Goal: Task Accomplishment & Management: Use online tool/utility

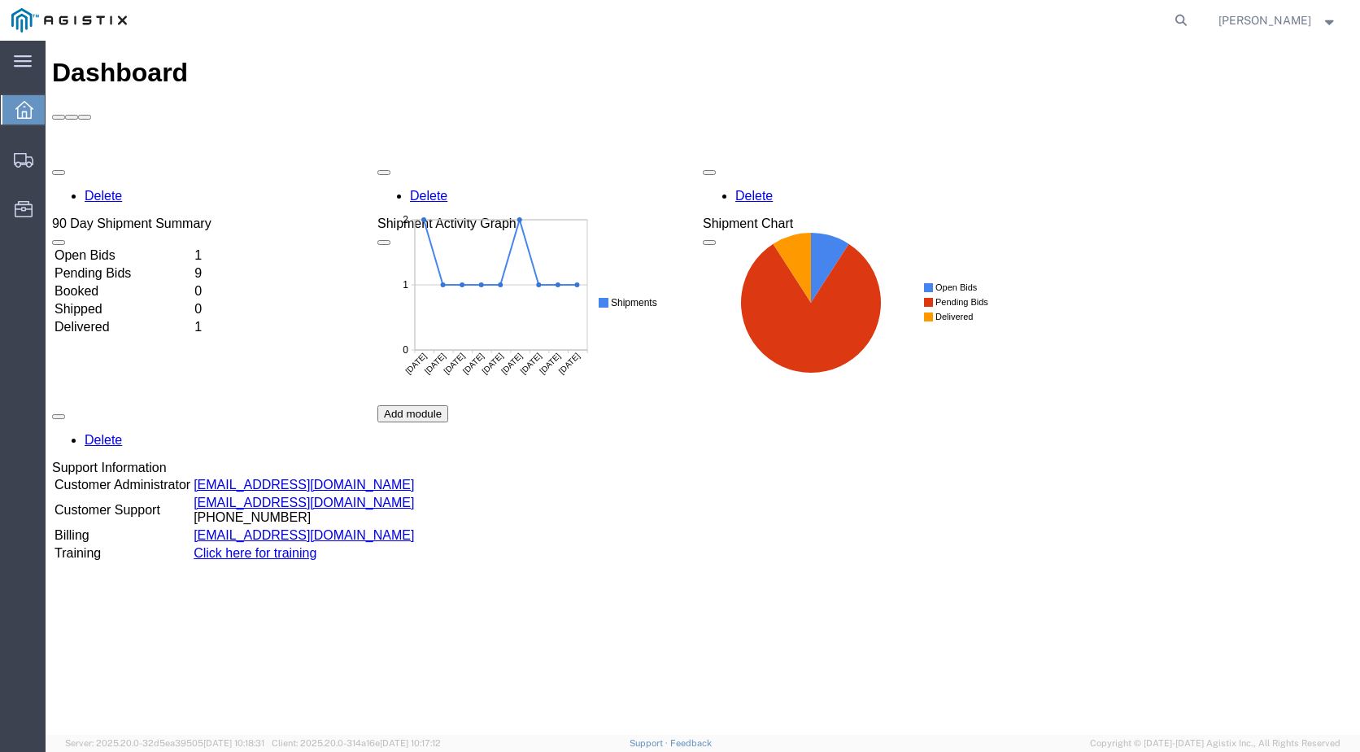
click at [119, 247] on td "Open Bids" at bounding box center [123, 255] width 138 height 16
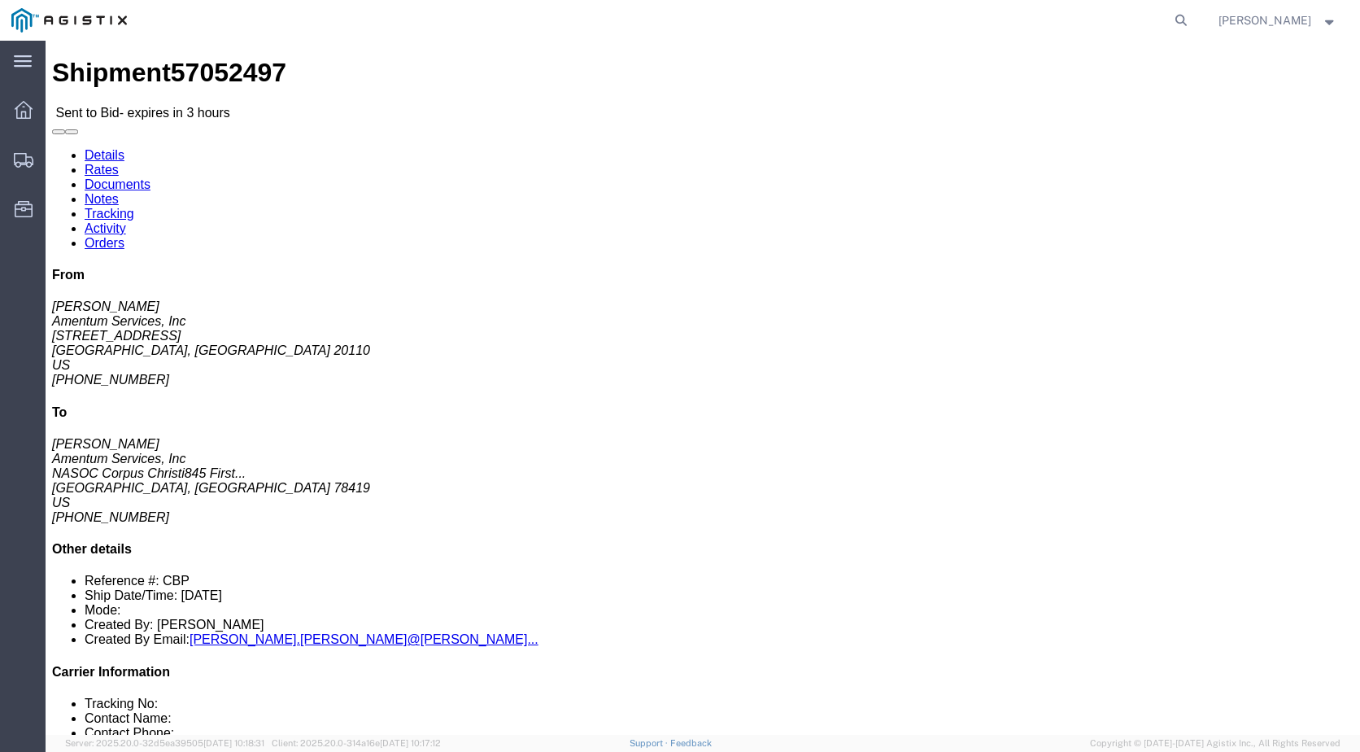
click link "Enter / Modify Bid"
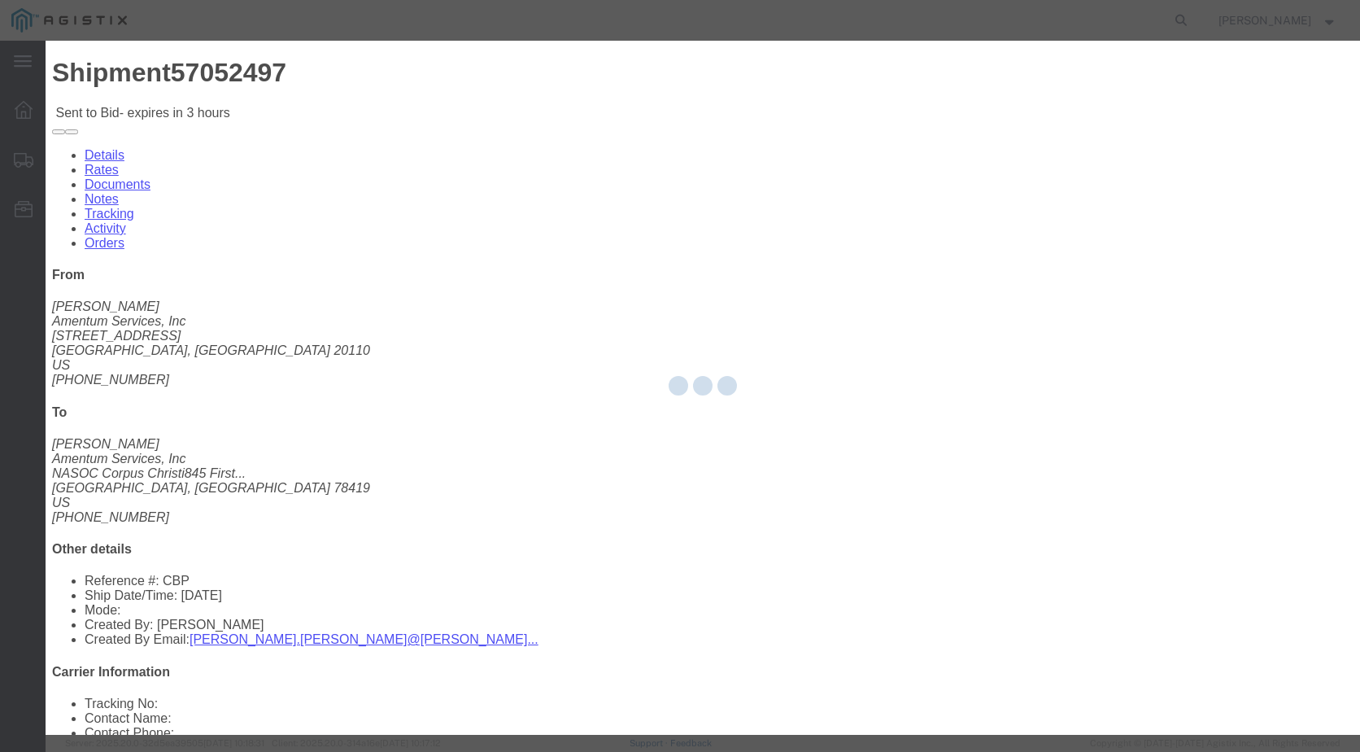
select select "21013"
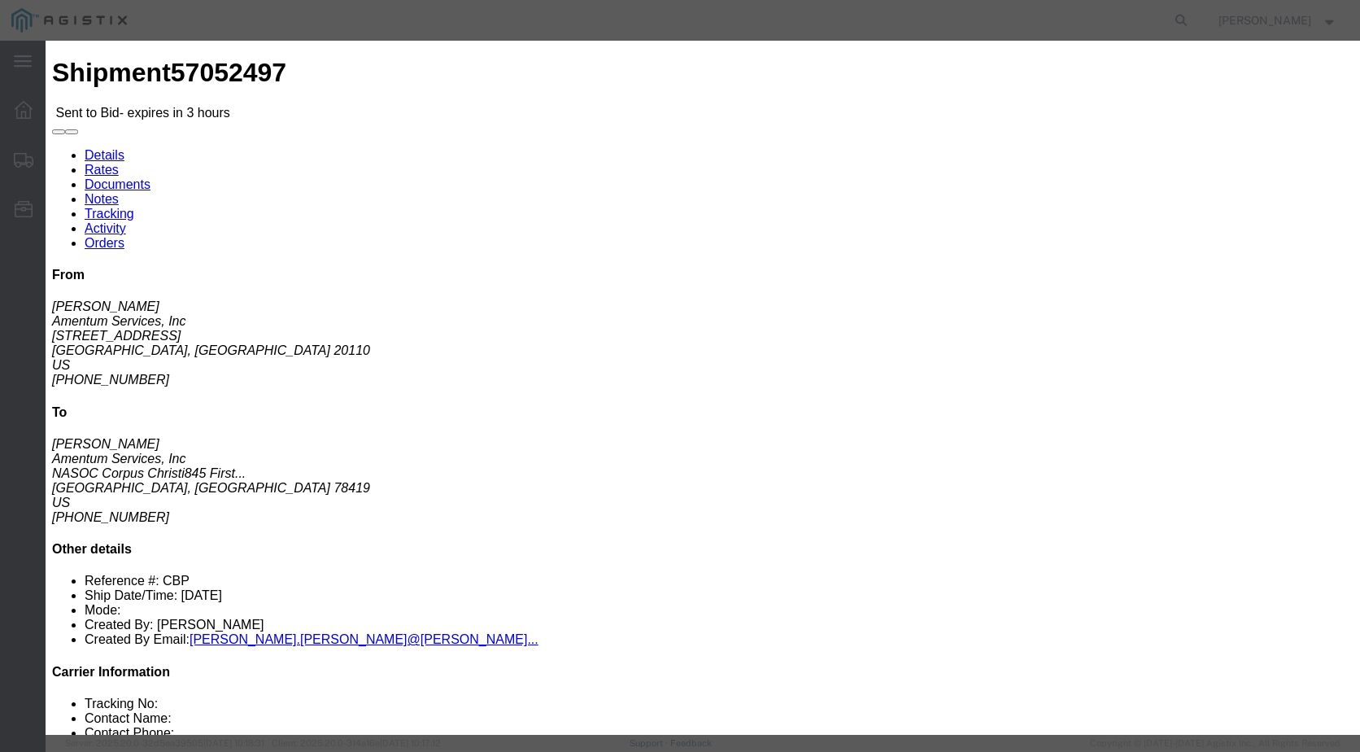
click select "Select Air LTL Standard 3 - 5 Day Ocean TL Standard 3 - 5 Day"
select select "39622"
click select "Select Air LTL Standard 3 - 5 Day Ocean TL Standard 3 - 5 Day"
click input "text"
type input "57052497"
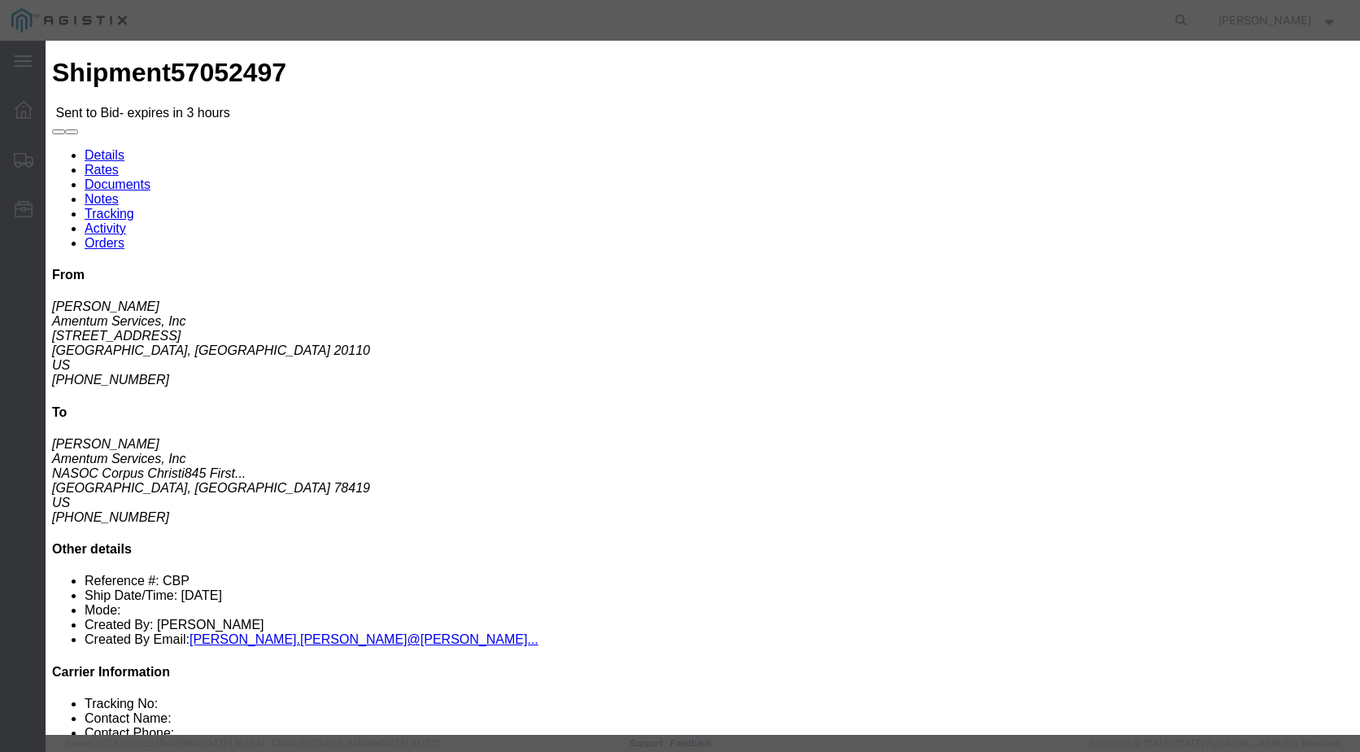
click p "No acceptance required"
click select "Select Air Less than Truckload Multi-Leg Ocean Freight Rail Small Parcel Truckl…"
select select "TL"
click select "Select Air Less than Truckload Multi-Leg Ocean Freight Rail Small Parcel Truckl…"
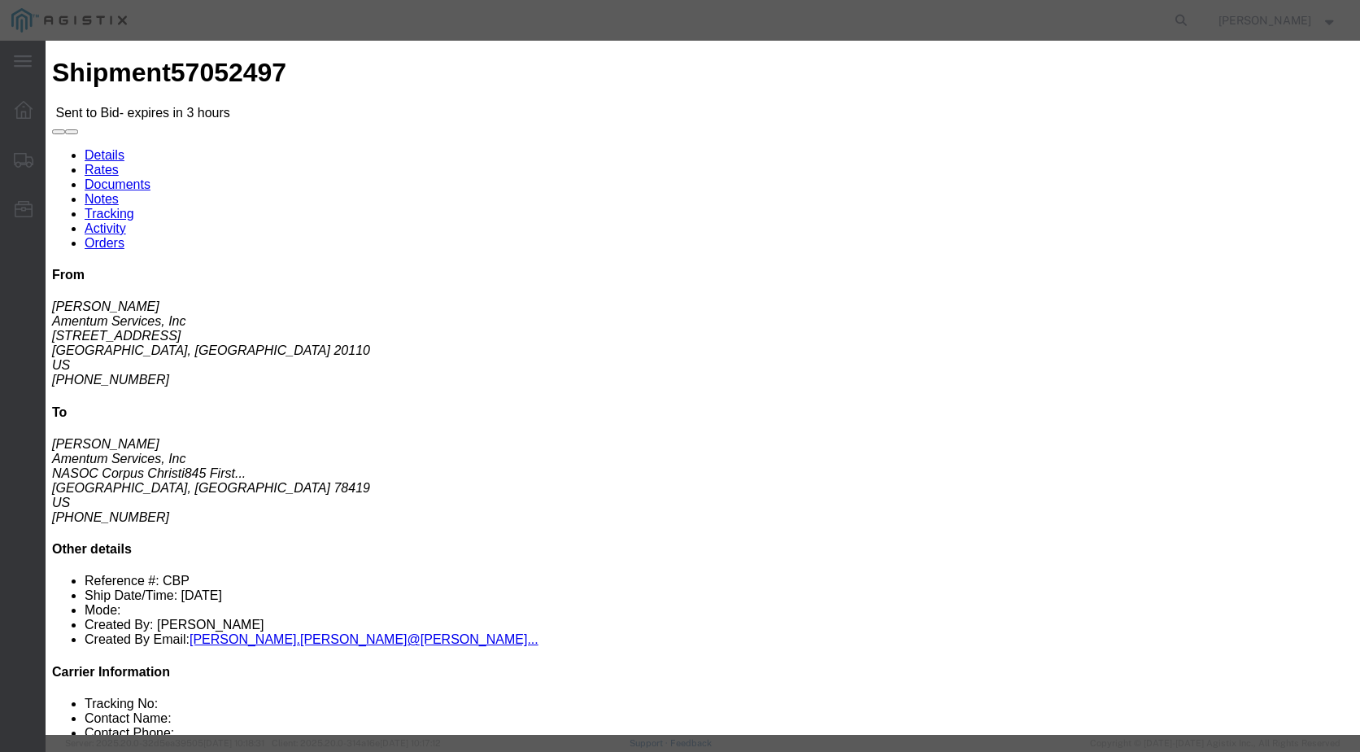
click input "number"
type input "3850"
click textarea
type textarea "flatbed with ramps"
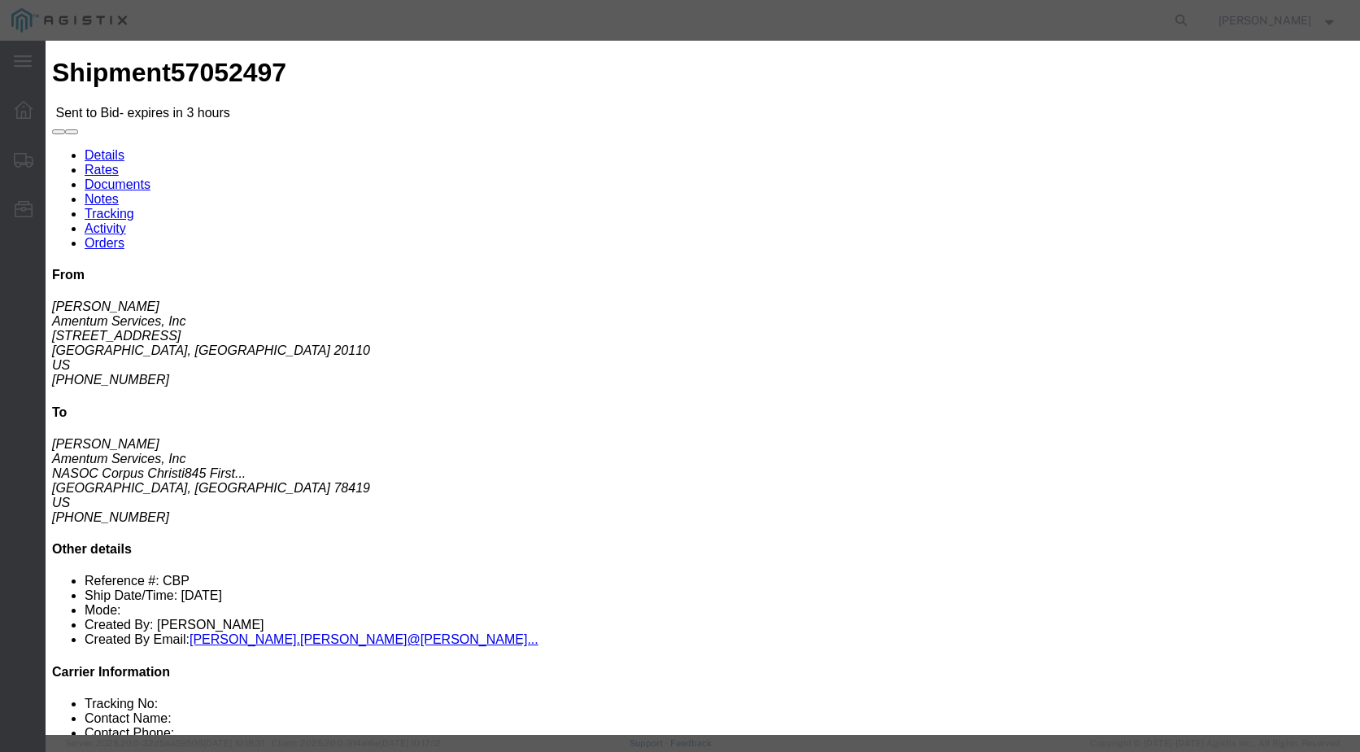
click button "Submit"
